Goal: Information Seeking & Learning: Understand process/instructions

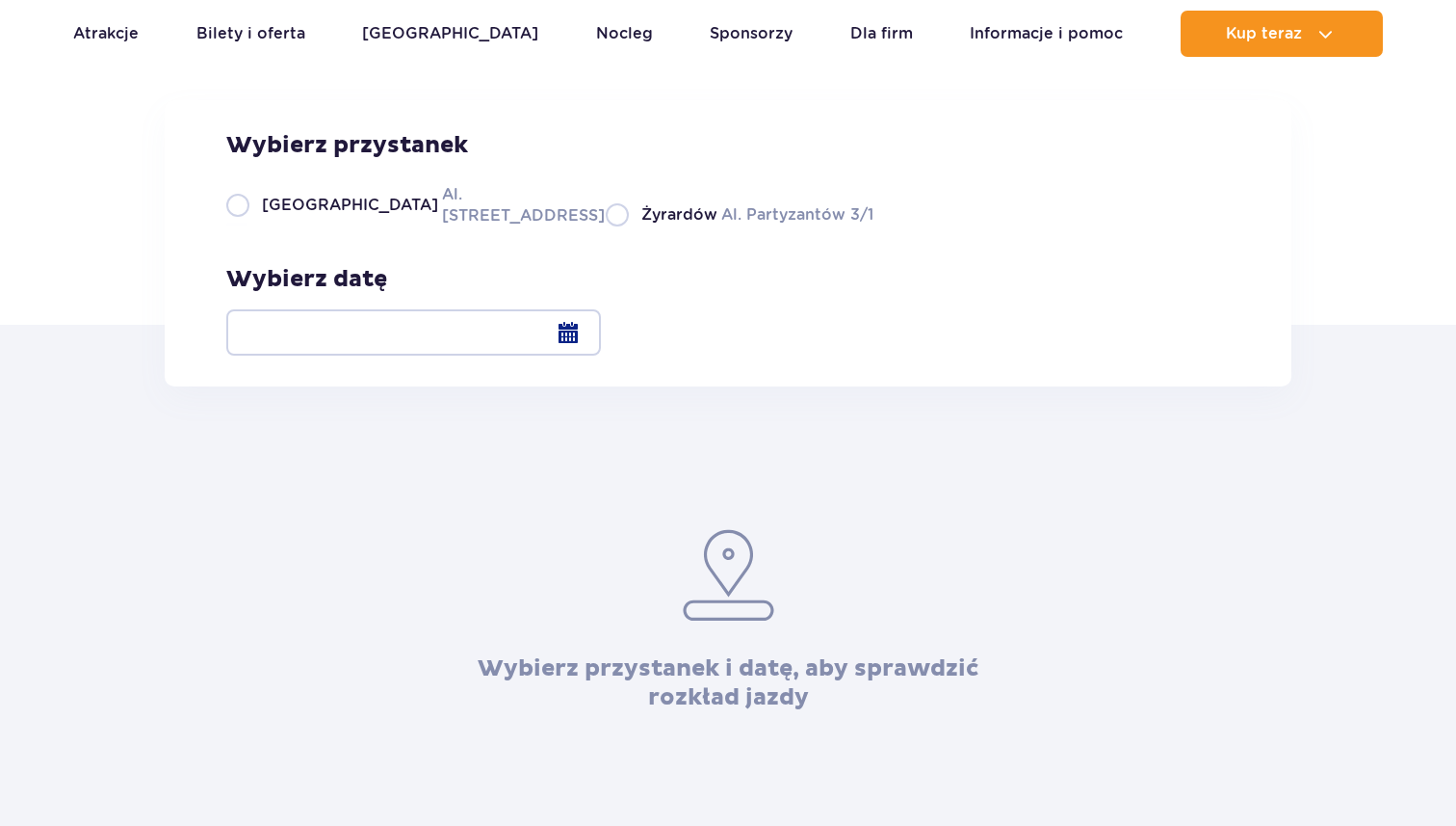
scroll to position [344, 0]
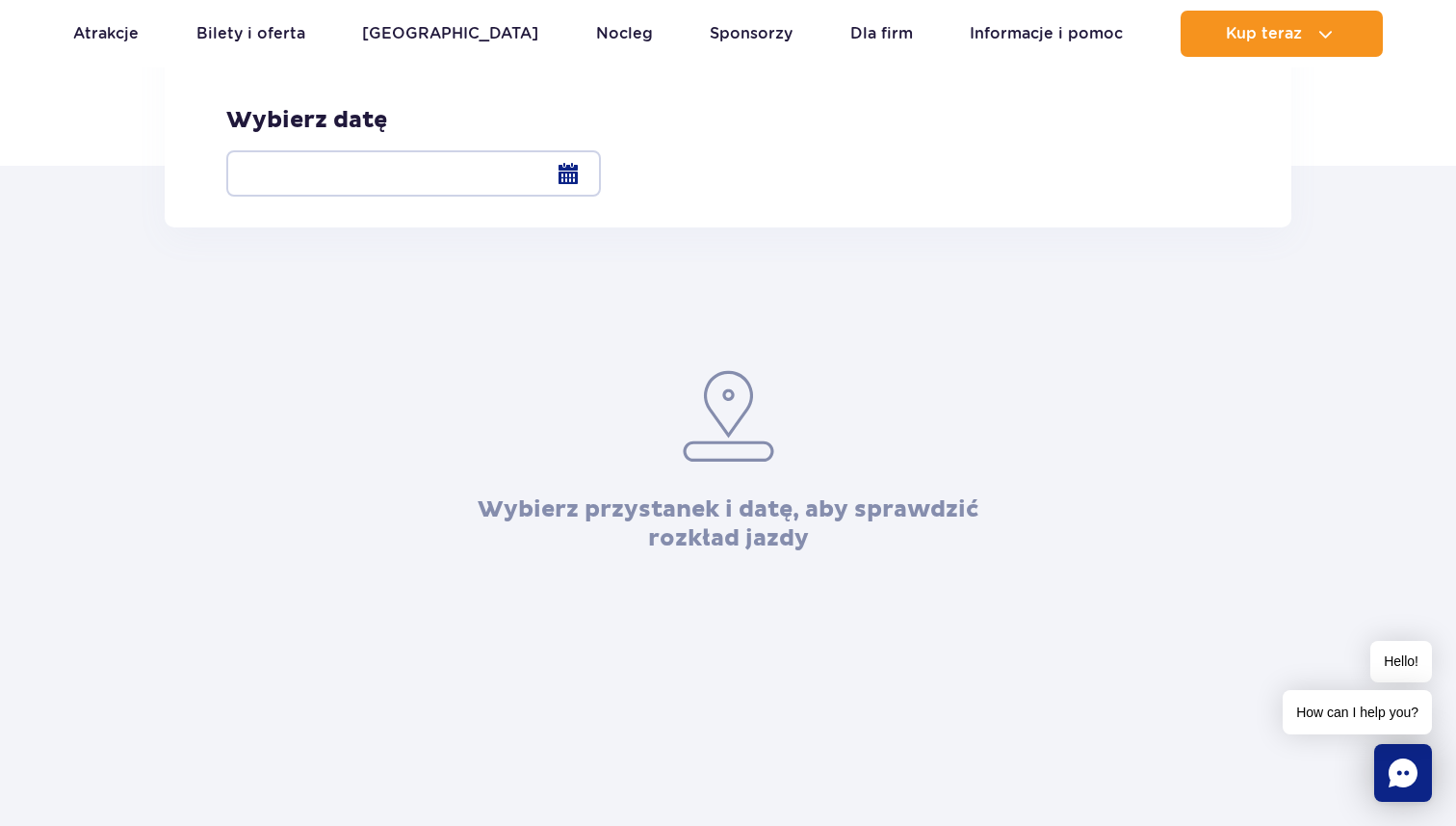
click at [274, 57] on span "[GEOGRAPHIC_DATA]" at bounding box center [349, 47] width 177 height 21
click at [248, 67] on input "Warszawa Al. [STREET_ADDRESS]" at bounding box center [237, 65] width 21 height 4
radio input "true"
click at [601, 180] on div at bounding box center [414, 173] width 375 height 46
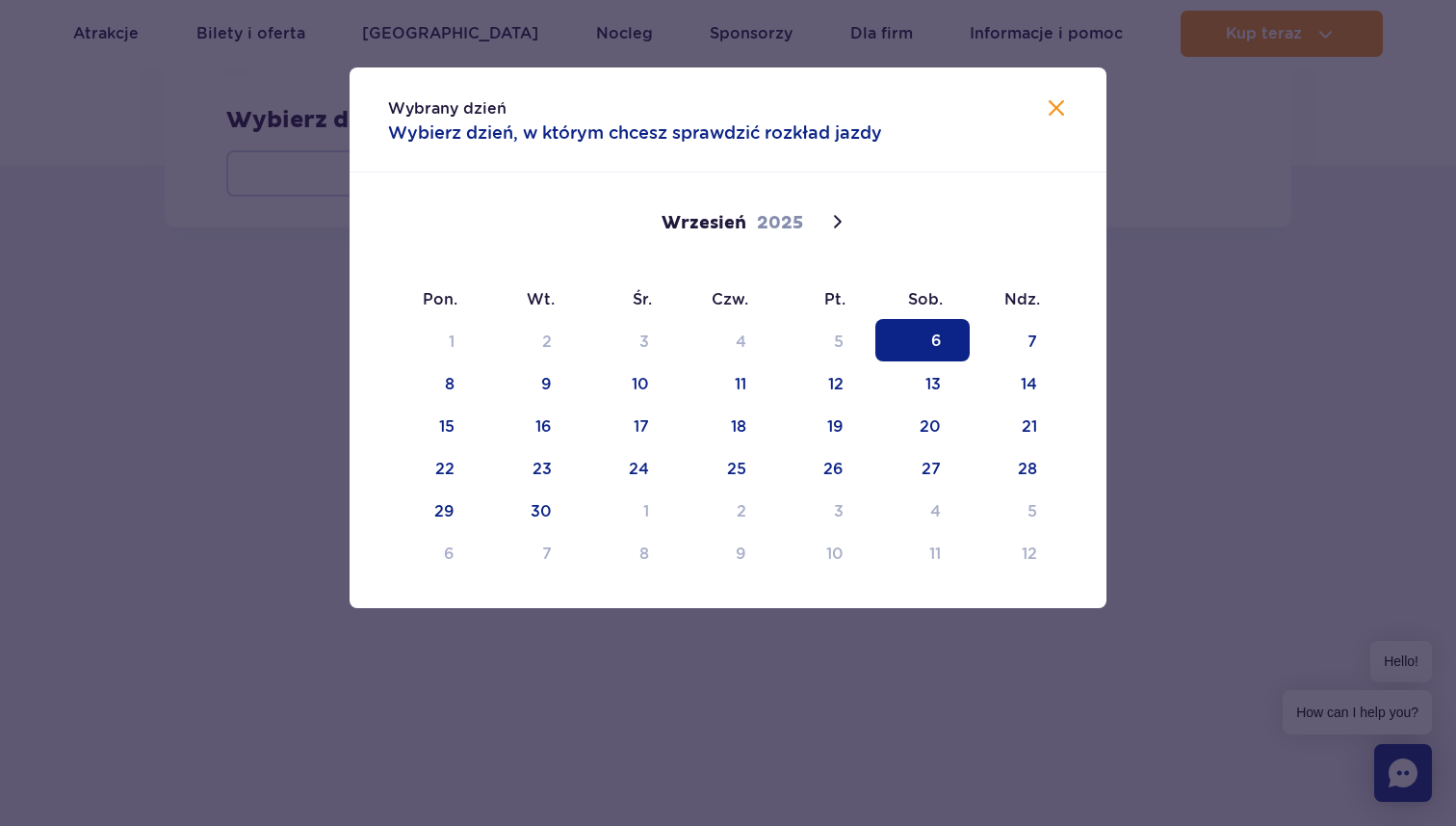
click at [927, 341] on span "6" at bounding box center [922, 340] width 95 height 42
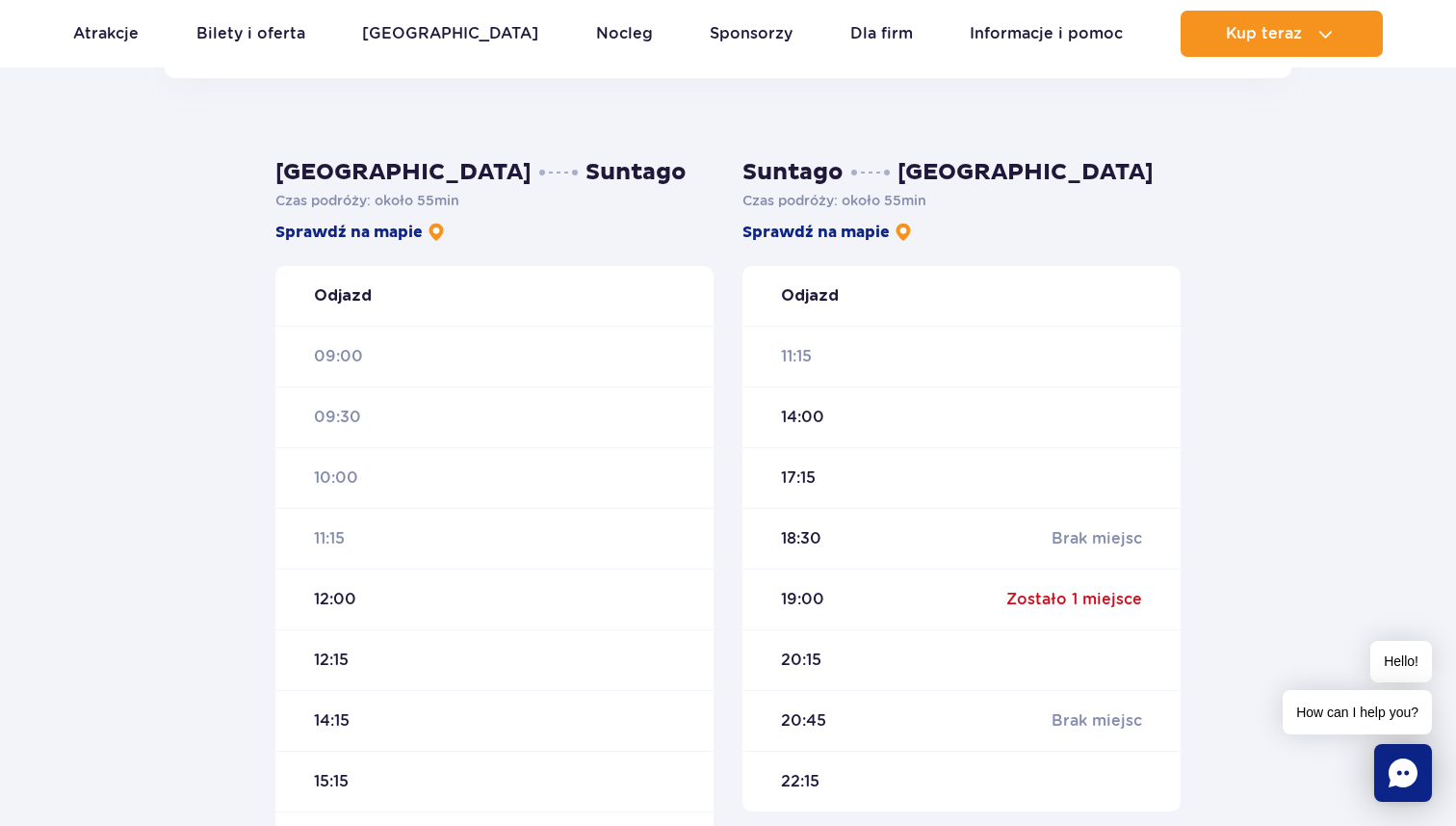
scroll to position [517, 0]
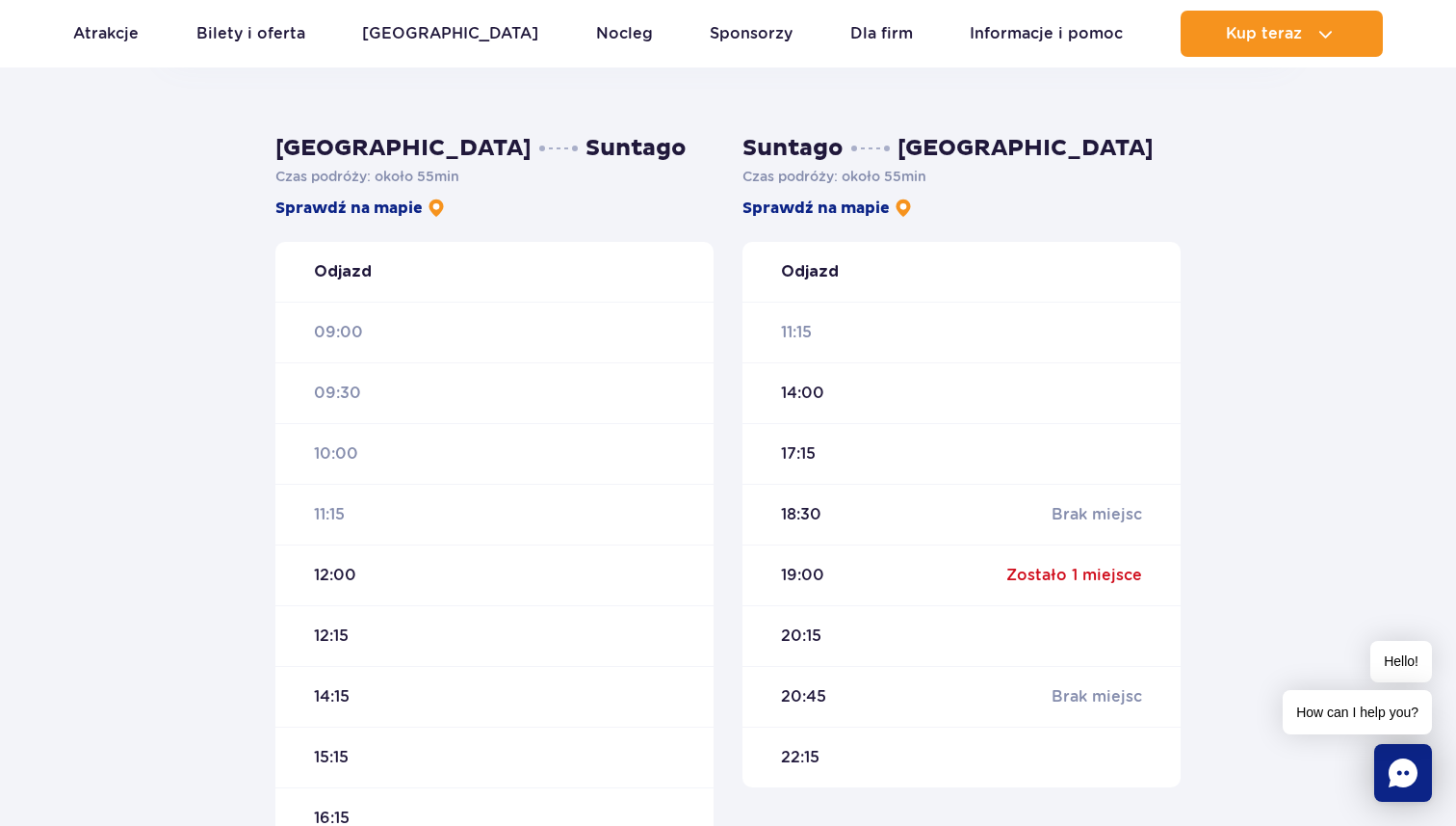
click at [1397, 765] on icon "Chat" at bounding box center [1403, 773] width 29 height 29
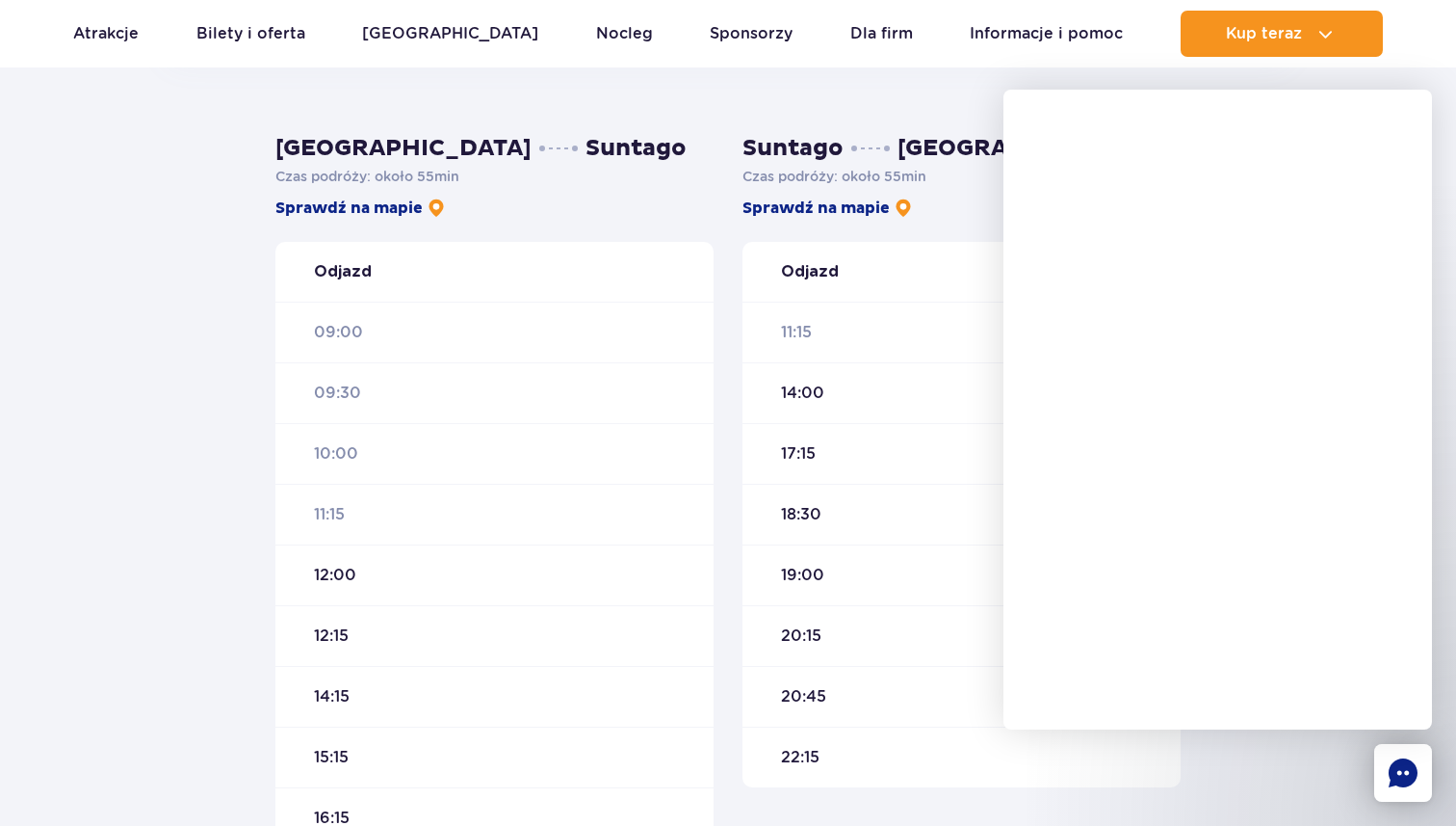
click at [1402, 774] on icon "Chat" at bounding box center [1403, 773] width 29 height 29
